Goal: Task Accomplishment & Management: Complete application form

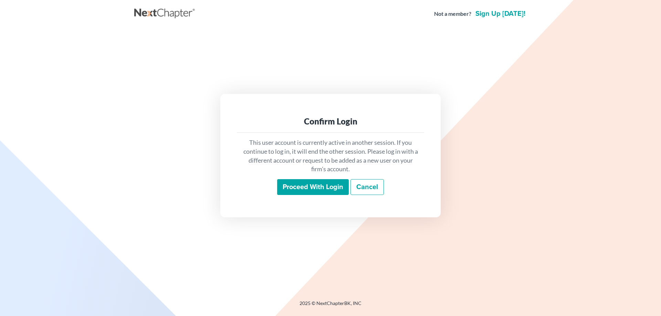
click at [304, 191] on input "Proceed with login" at bounding box center [313, 187] width 72 height 16
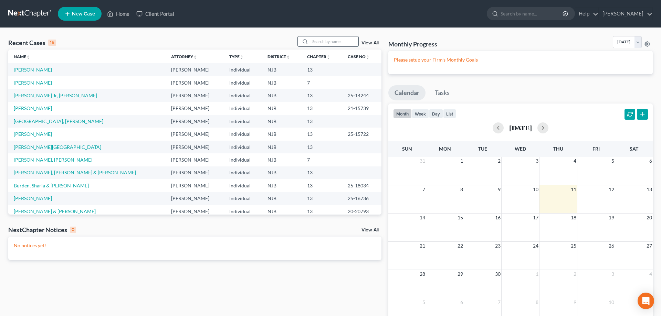
click at [316, 44] on input "search" at bounding box center [334, 41] width 48 height 10
type input "chard"
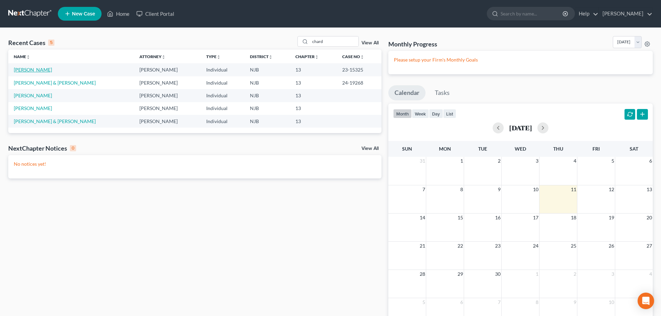
click at [18, 70] on link "Chard, Nancy" at bounding box center [33, 70] width 38 height 6
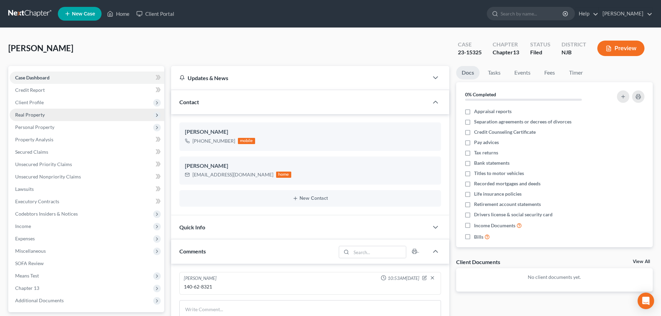
click at [33, 115] on span "Real Property" at bounding box center [30, 115] width 30 height 6
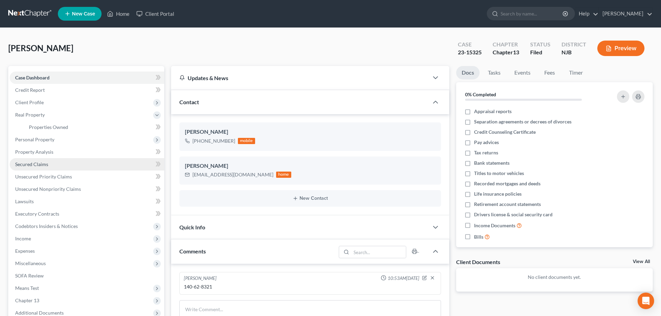
click at [30, 163] on span "Secured Claims" at bounding box center [31, 164] width 33 height 6
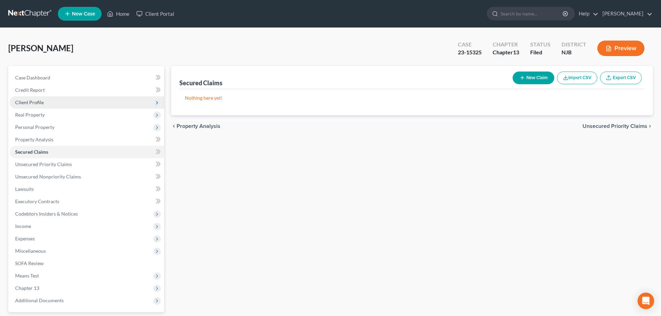
click at [32, 104] on span "Client Profile" at bounding box center [29, 102] width 29 height 6
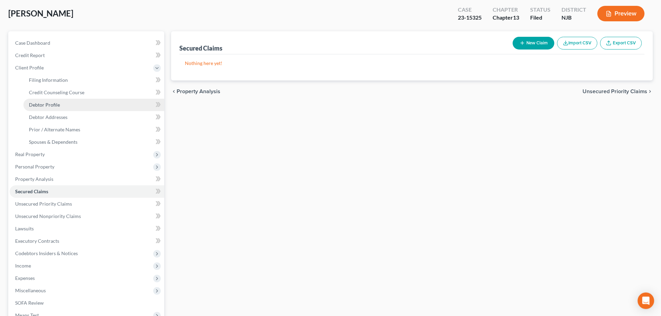
scroll to position [35, 0]
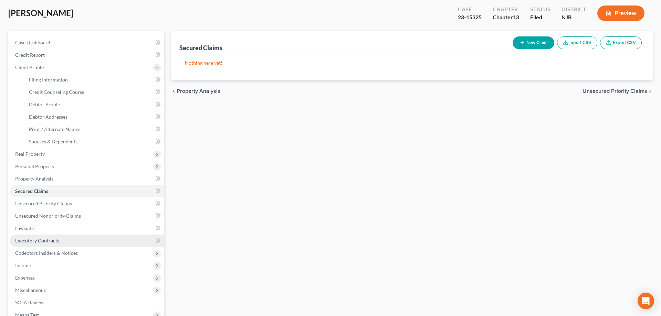
click at [35, 240] on span "Executory Contracts" at bounding box center [37, 241] width 44 height 6
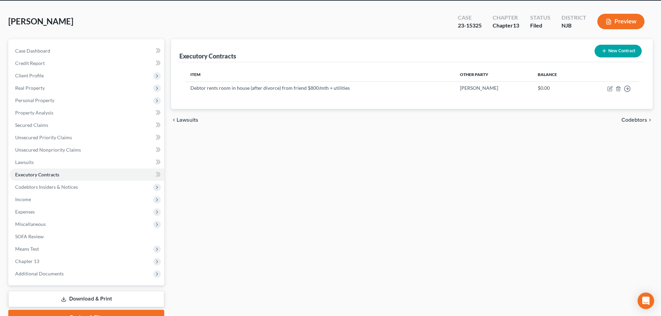
scroll to position [61, 0]
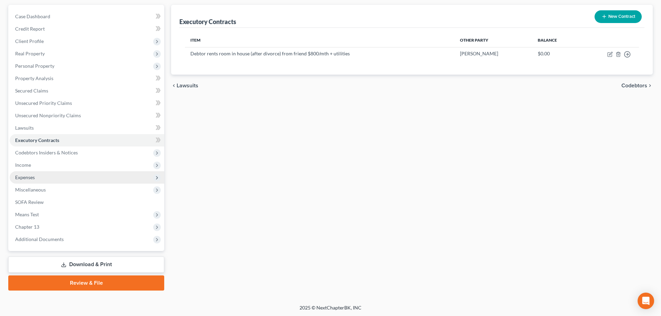
click at [33, 175] on span "Expenses" at bounding box center [25, 177] width 20 height 6
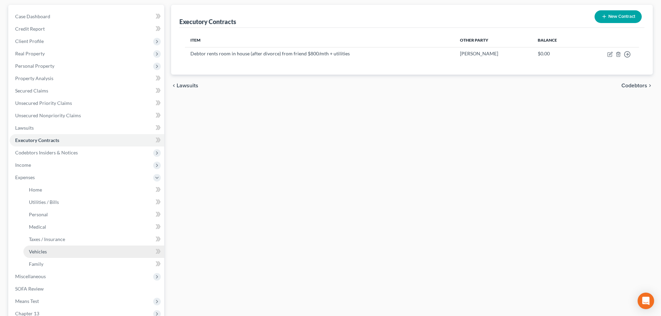
click at [39, 250] on span "Vehicles" at bounding box center [38, 252] width 18 height 6
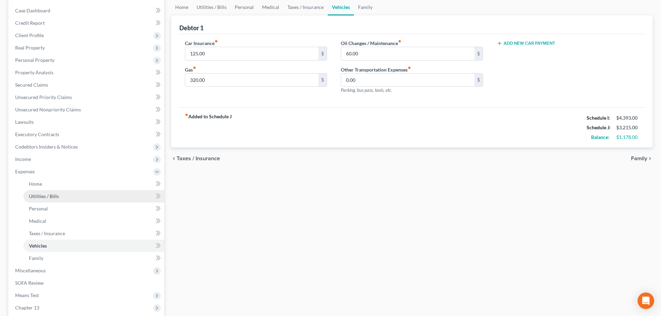
scroll to position [70, 0]
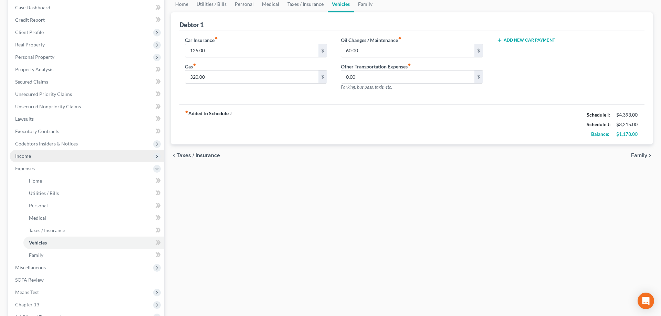
click at [22, 155] on span "Income" at bounding box center [23, 156] width 16 height 6
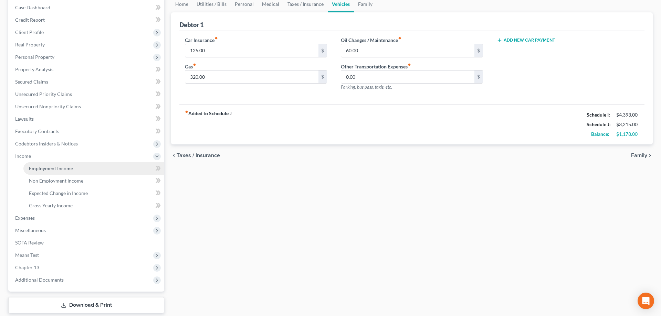
click at [41, 170] on span "Employment Income" at bounding box center [51, 168] width 44 height 6
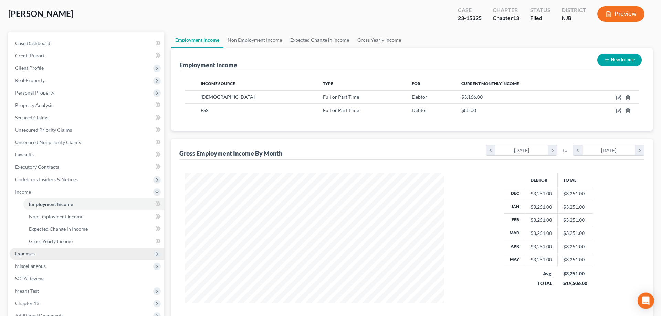
scroll to position [70, 0]
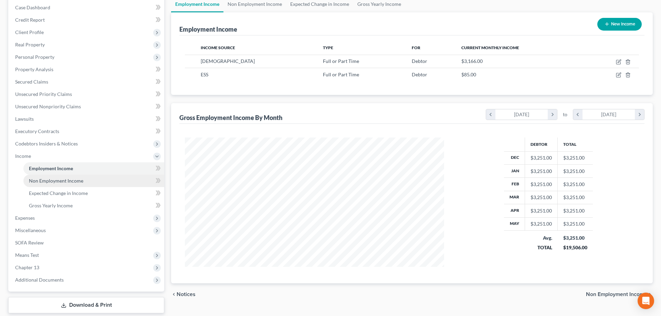
click at [53, 181] on span "Non Employment Income" at bounding box center [56, 181] width 54 height 6
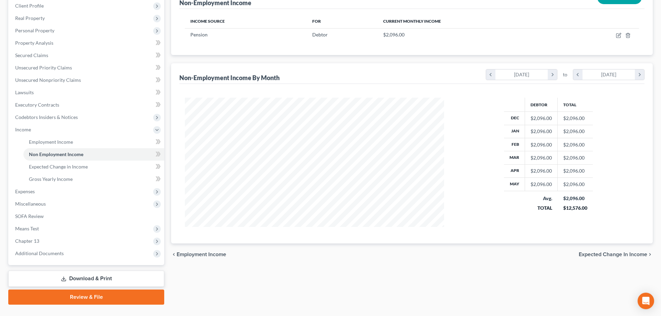
scroll to position [105, 0]
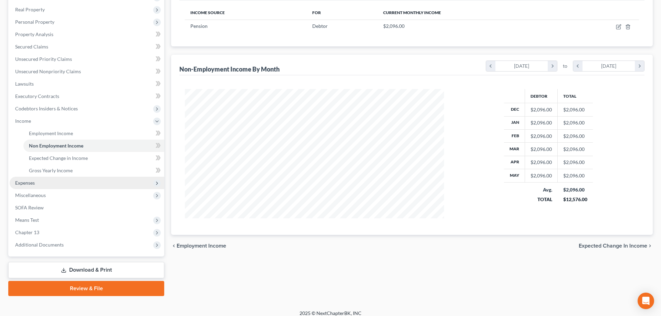
click at [24, 184] on span "Expenses" at bounding box center [25, 183] width 20 height 6
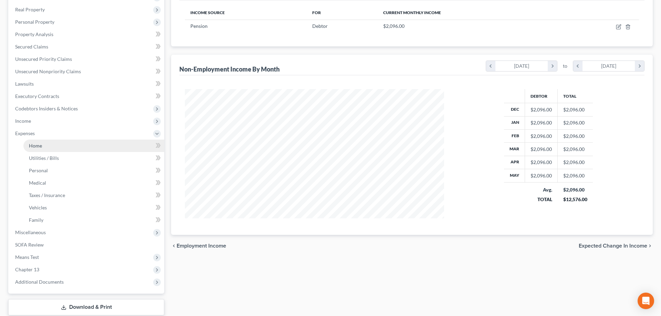
click at [34, 145] on span "Home" at bounding box center [35, 146] width 13 height 6
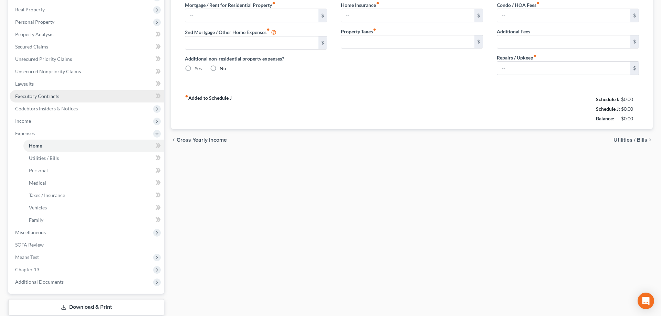
type input "800.00"
type input "0.00"
radio input "true"
type input "0.00"
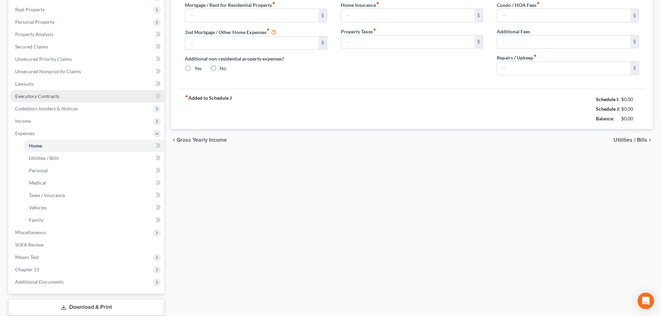
type input "0.00"
